Goal: Task Accomplishment & Management: Use online tool/utility

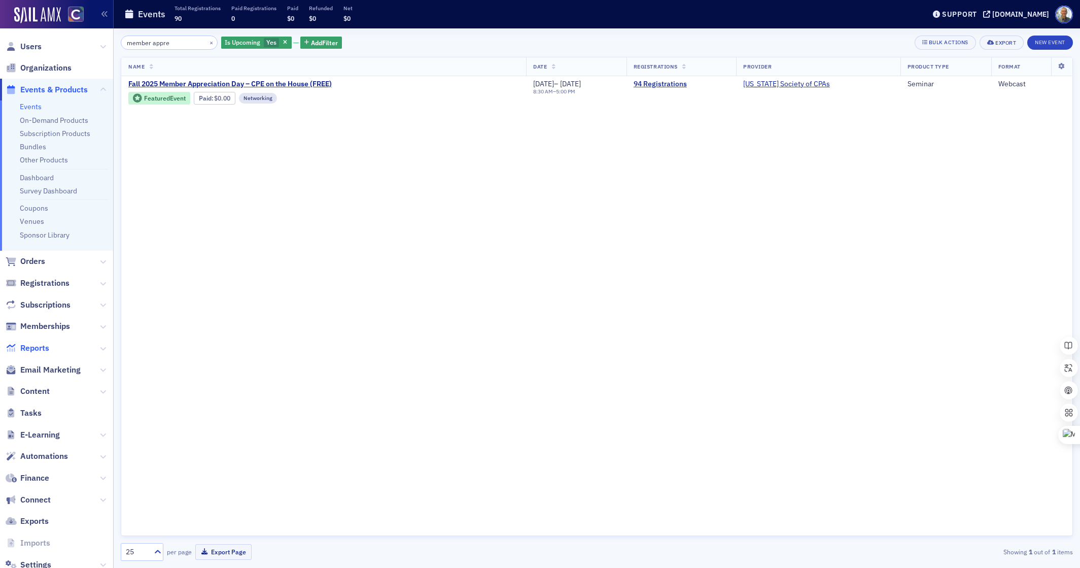
click at [45, 346] on span "Reports" at bounding box center [34, 347] width 29 height 11
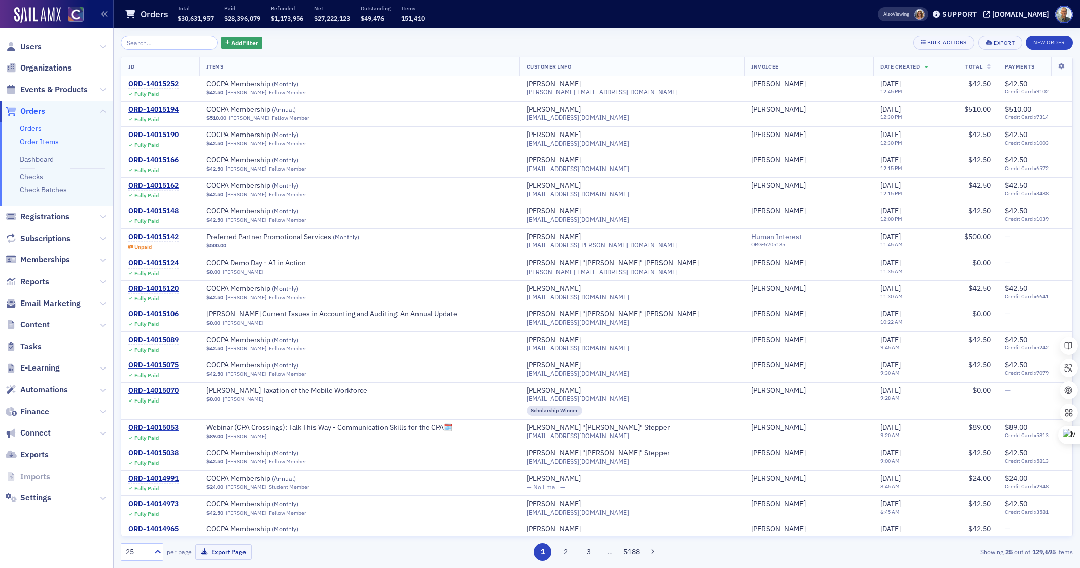
click at [42, 140] on link "Order Items" at bounding box center [39, 141] width 39 height 9
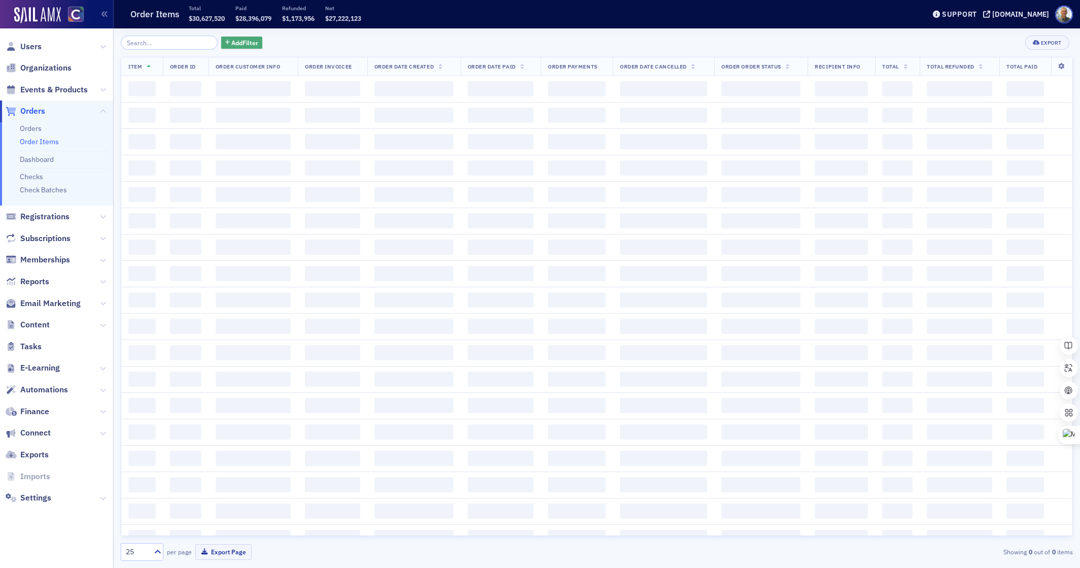
click at [232, 42] on span "Add Filter" at bounding box center [244, 42] width 27 height 9
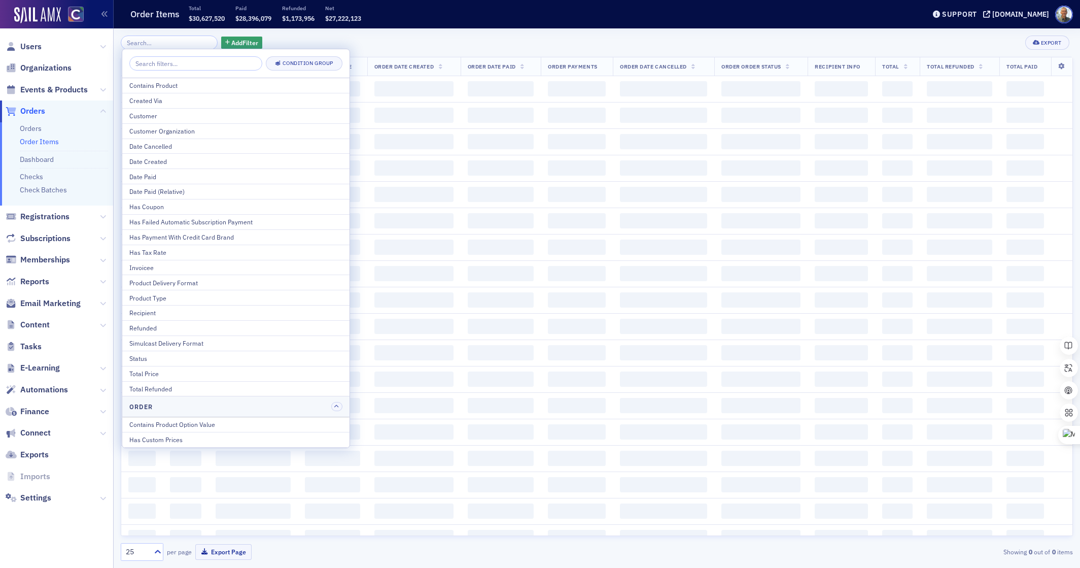
click at [181, 86] on div "Contains Product" at bounding box center [235, 85] width 213 height 9
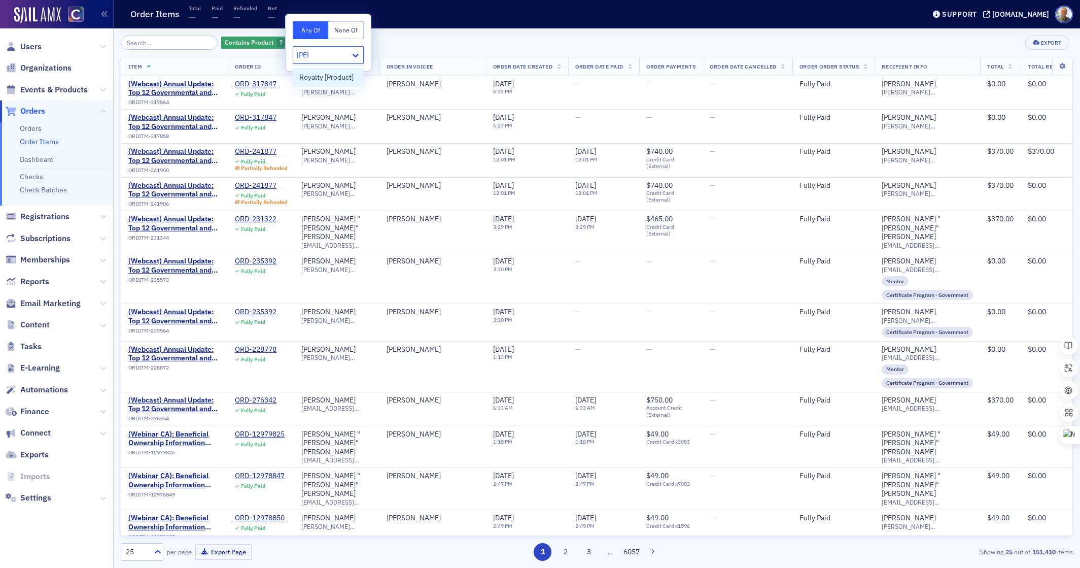
type input "roya"
click at [310, 77] on span "Royalty [Product]" at bounding box center [326, 77] width 54 height 11
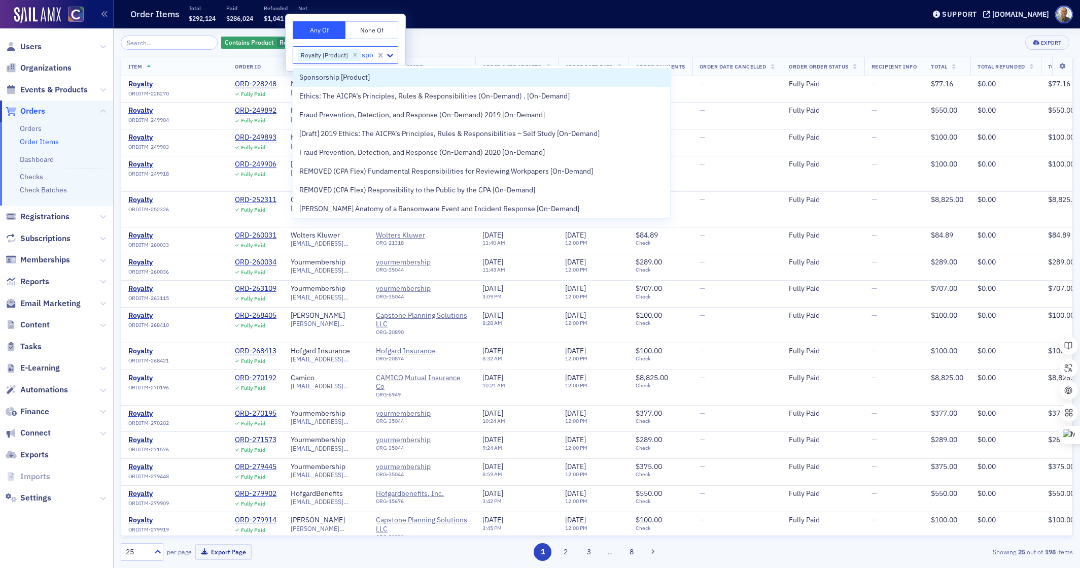
type input "spon"
click at [314, 78] on span "Sponsorship [Product]" at bounding box center [334, 77] width 70 height 11
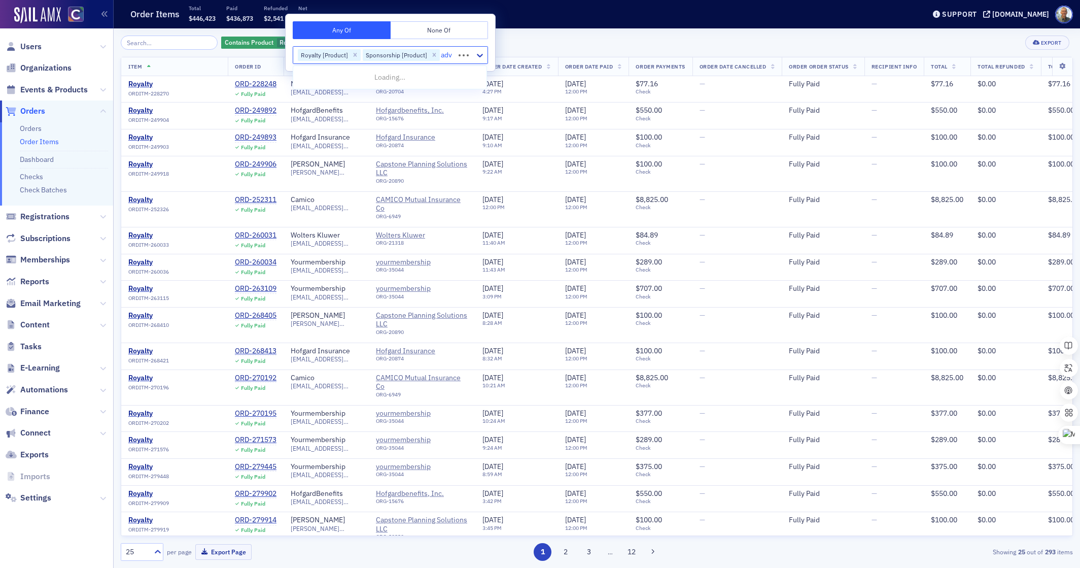
type input "adve"
click at [306, 80] on span "Advertising [Product]" at bounding box center [332, 77] width 67 height 11
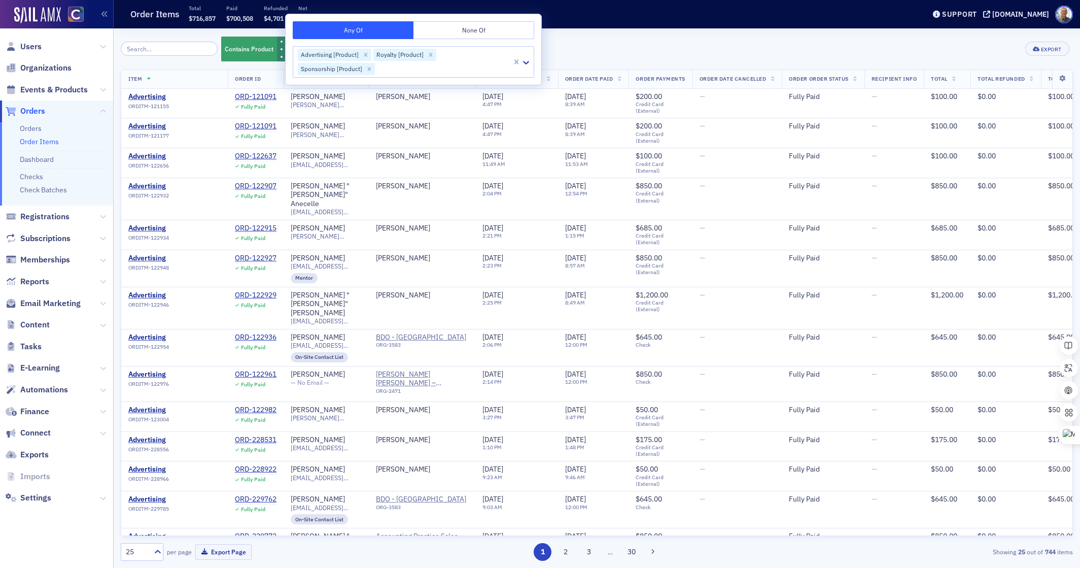
click at [563, 54] on div "Contains Product Royalty [Product] Sponsorship [Product] Advertising [Product] …" at bounding box center [597, 49] width 952 height 27
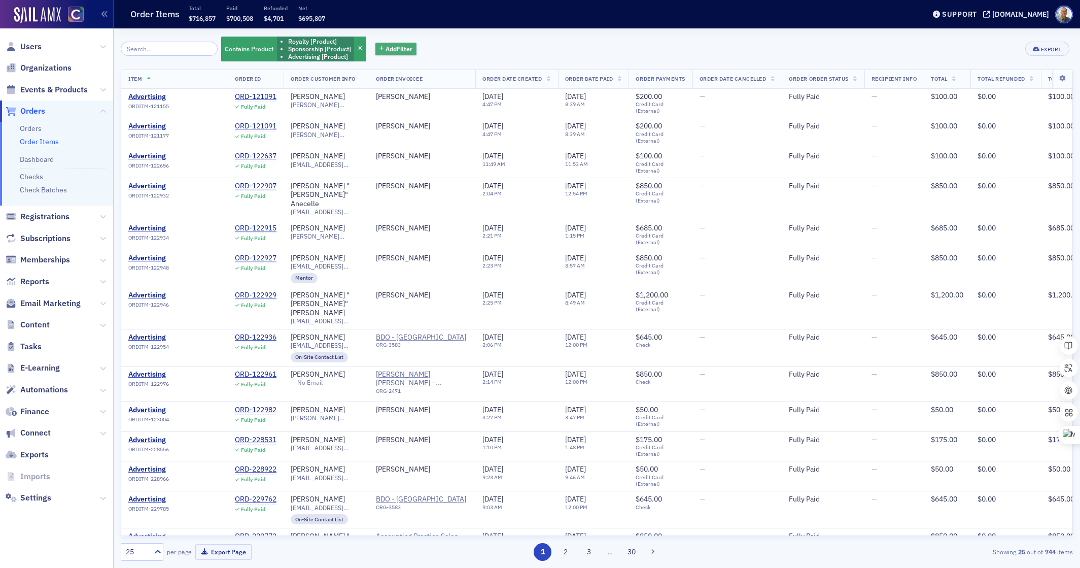
click at [385, 49] on span "Add Filter" at bounding box center [398, 48] width 27 height 9
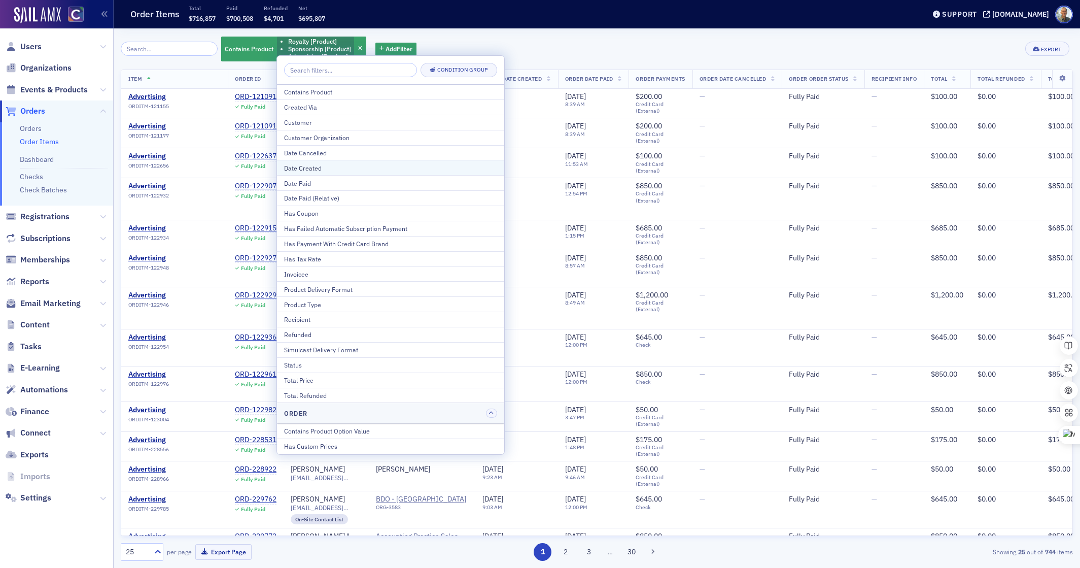
click at [309, 166] on div "Date Created" at bounding box center [390, 167] width 213 height 9
select select "8"
select select "2025"
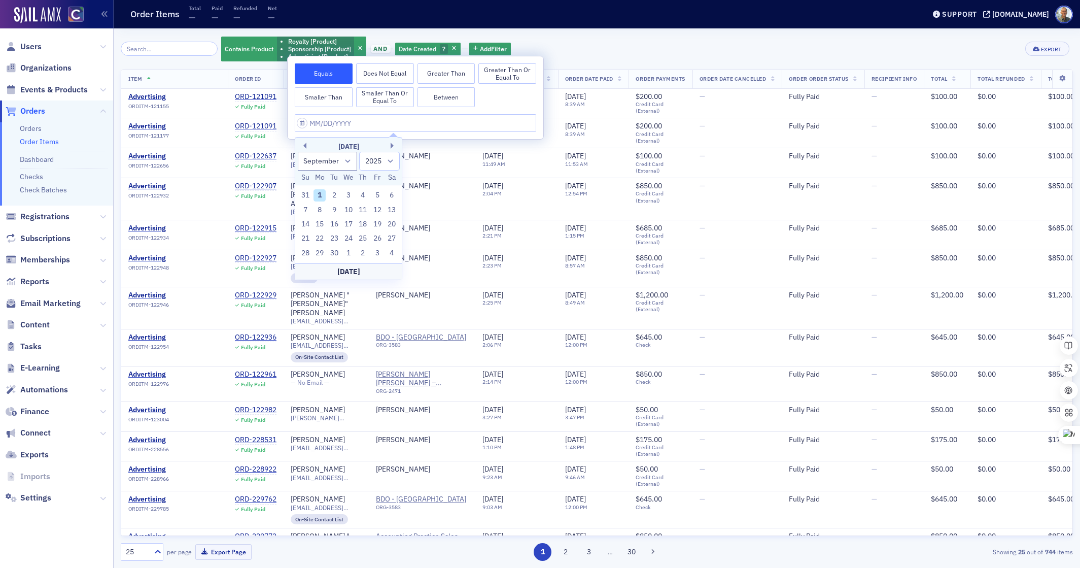
click at [506, 73] on button "Greater Than or Equal To" at bounding box center [507, 73] width 58 height 20
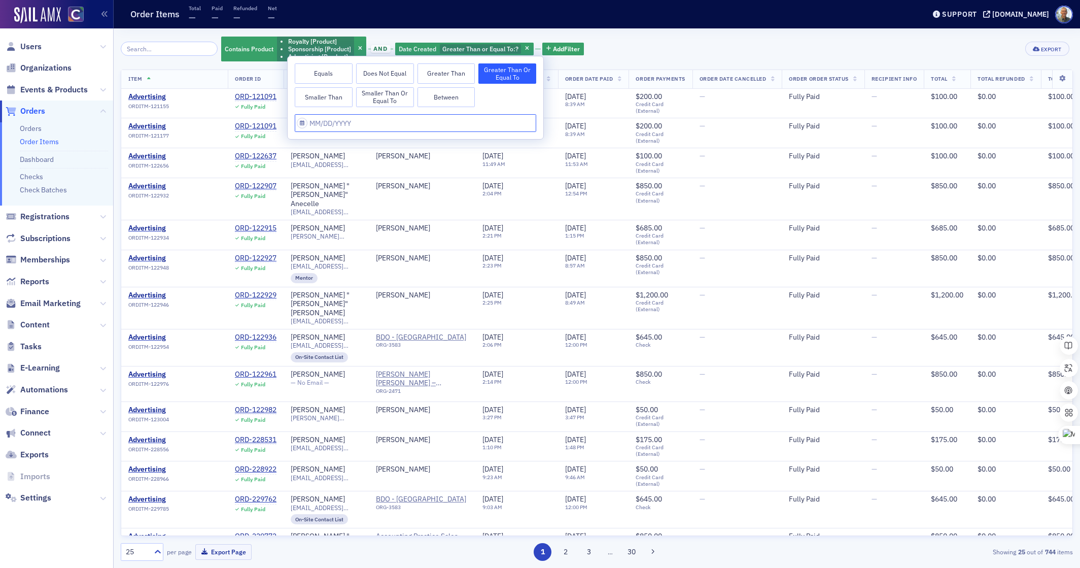
select select "8"
select select "2025"
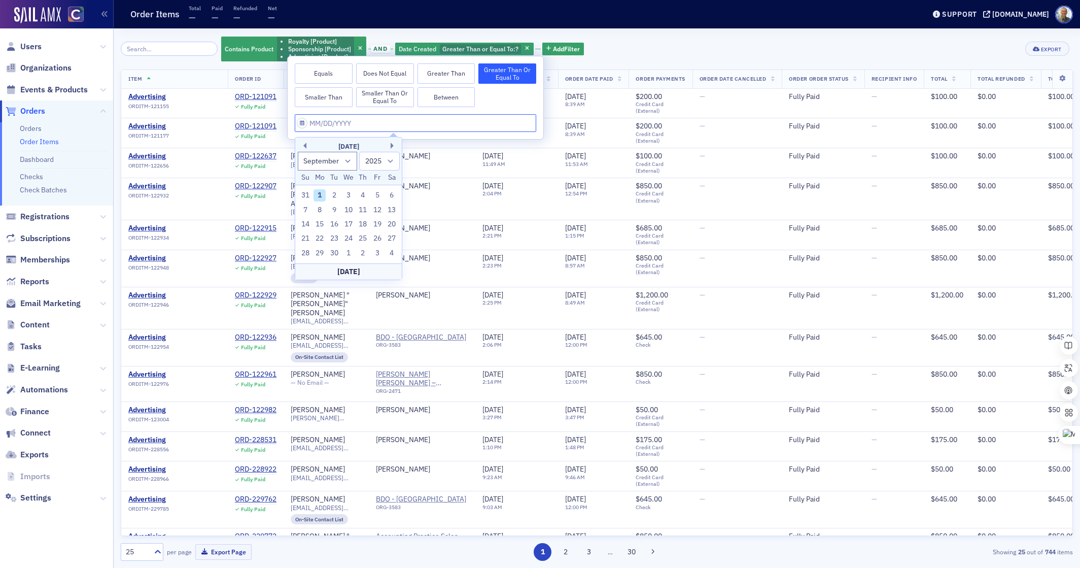
click at [302, 124] on input "text" at bounding box center [415, 123] width 241 height 18
click at [347, 159] on select "January February March April May June July August September October November De…" at bounding box center [328, 161] width 60 height 19
select select "7"
click at [298, 152] on select "January February March April May June July August September October November De…" at bounding box center [328, 161] width 60 height 19
click at [305, 251] on div "24" at bounding box center [305, 253] width 12 height 12
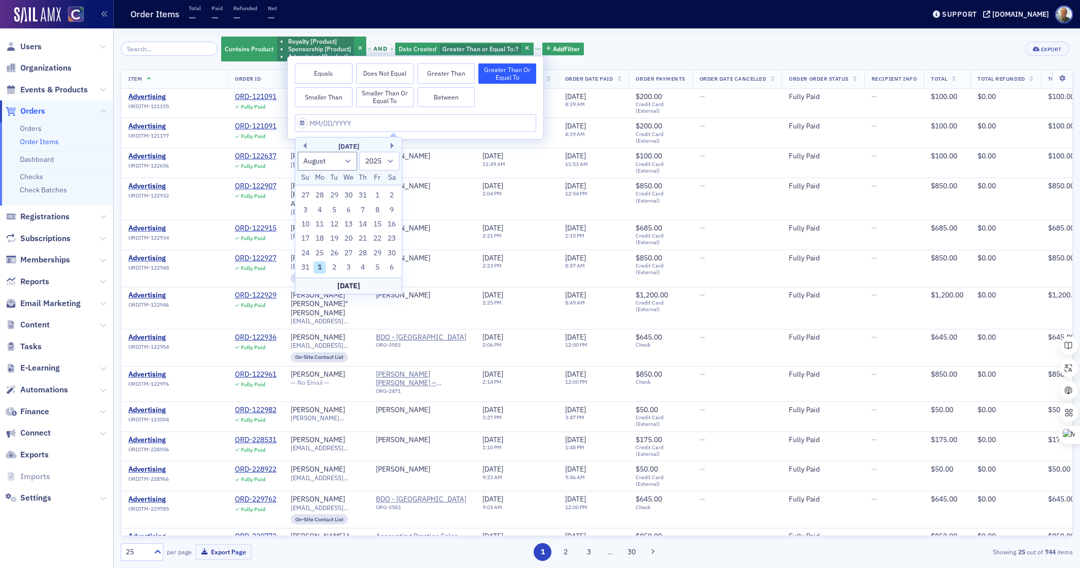
type input "[DATE]"
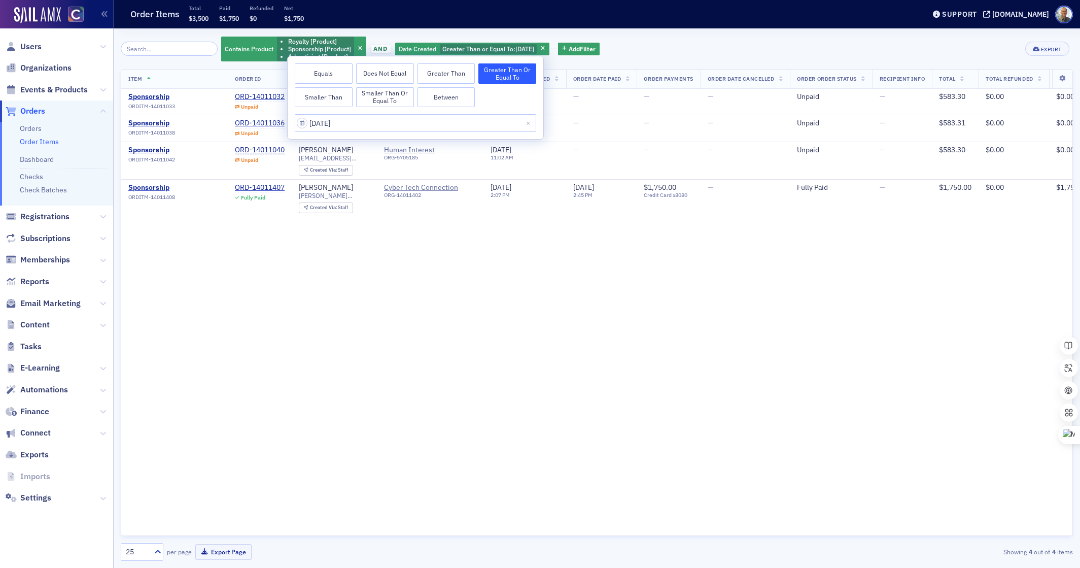
click at [441, 222] on div "Item Order ID Order Customer Info Order Invoicee Order Date Created Order Date …" at bounding box center [597, 302] width 952 height 466
